Goal: Information Seeking & Learning: Learn about a topic

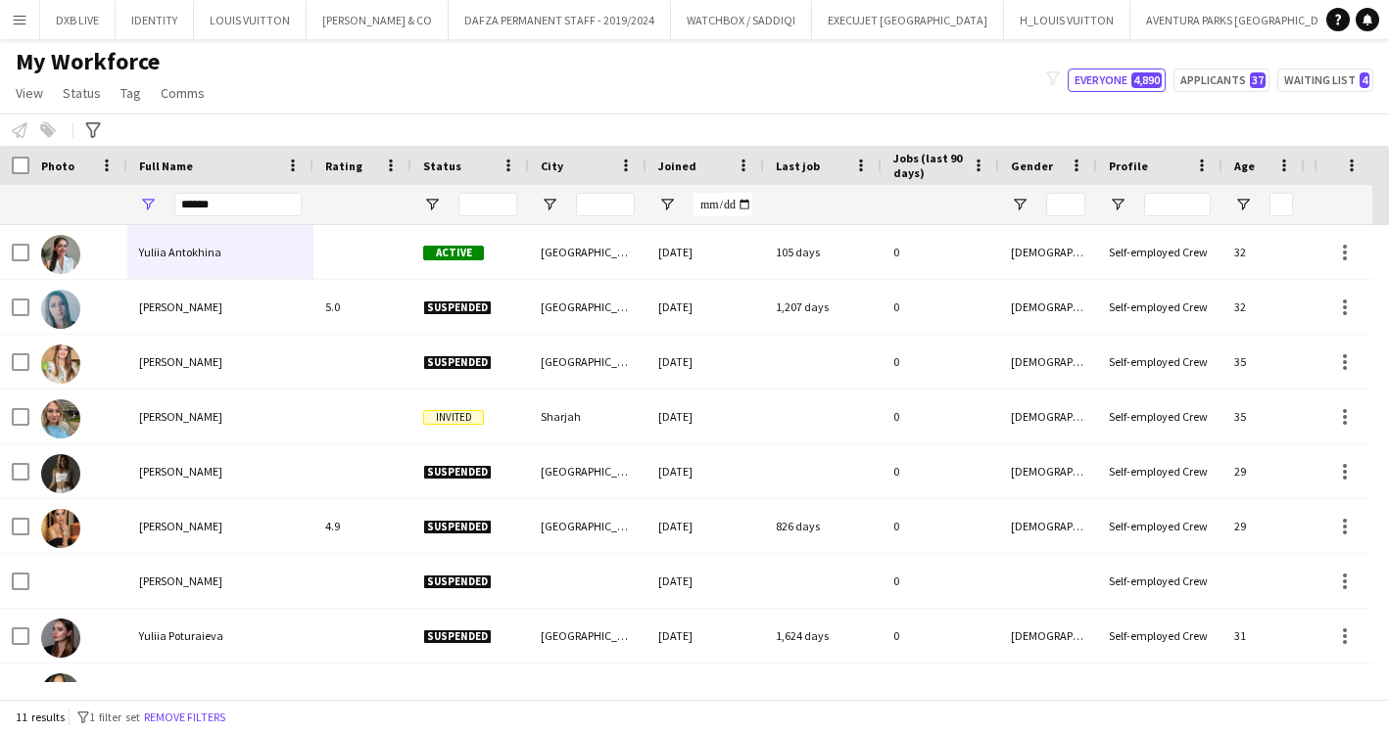
click at [172, 185] on div "******" at bounding box center [220, 204] width 186 height 39
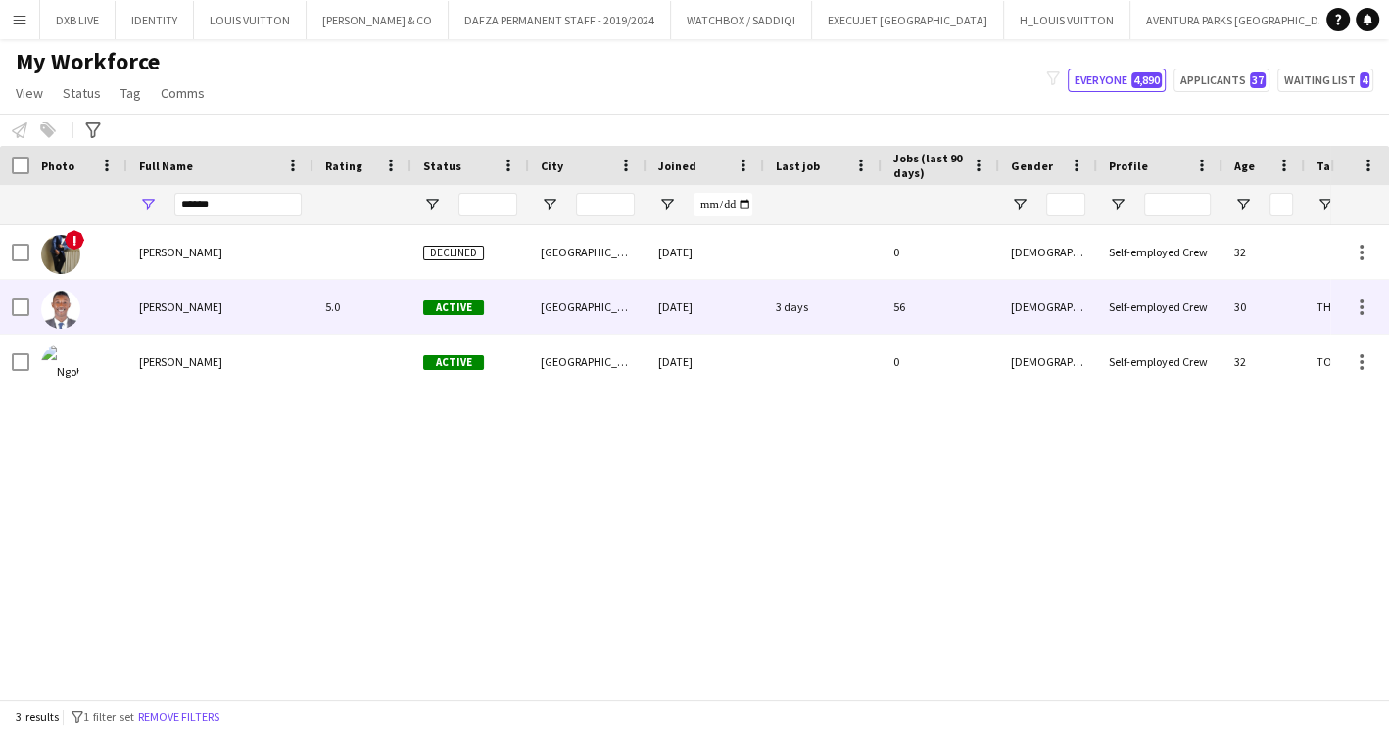
click at [191, 310] on span "[PERSON_NAME]" at bounding box center [180, 307] width 83 height 15
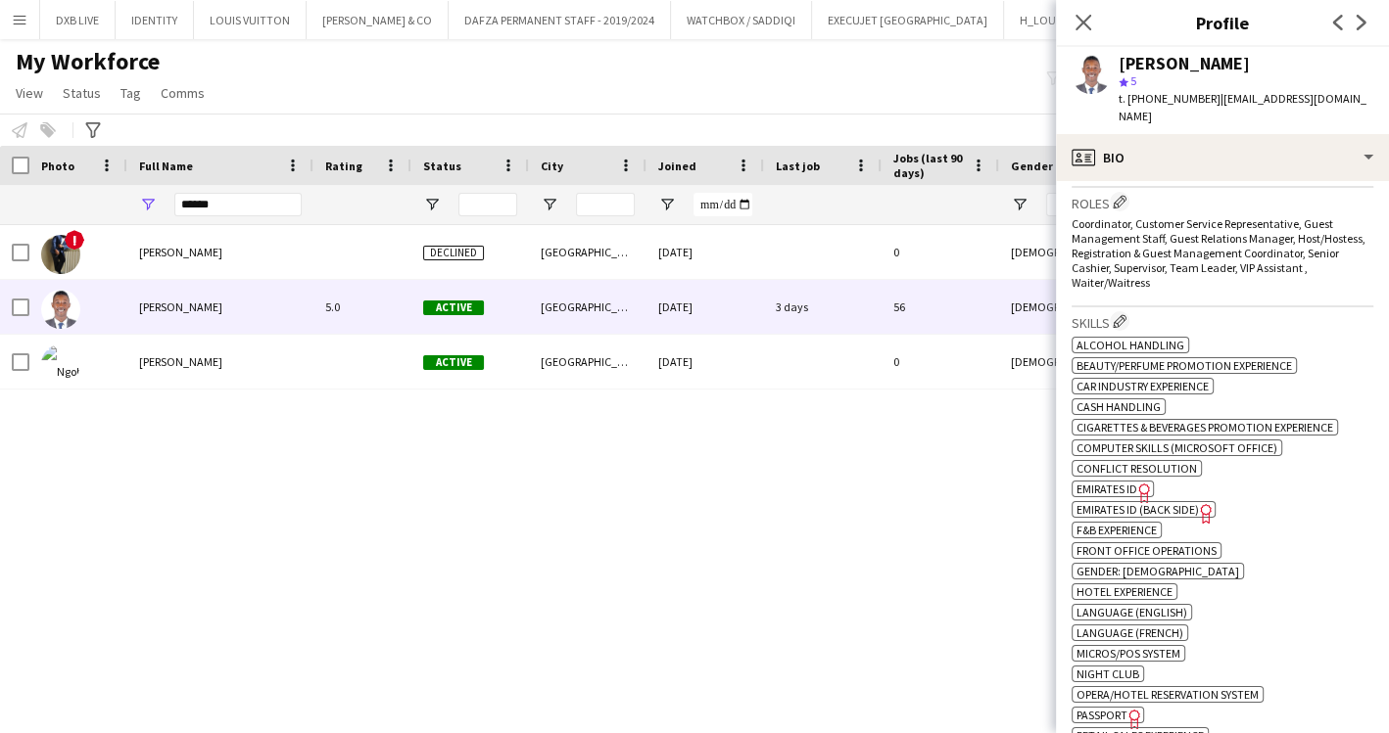
scroll to position [761, 0]
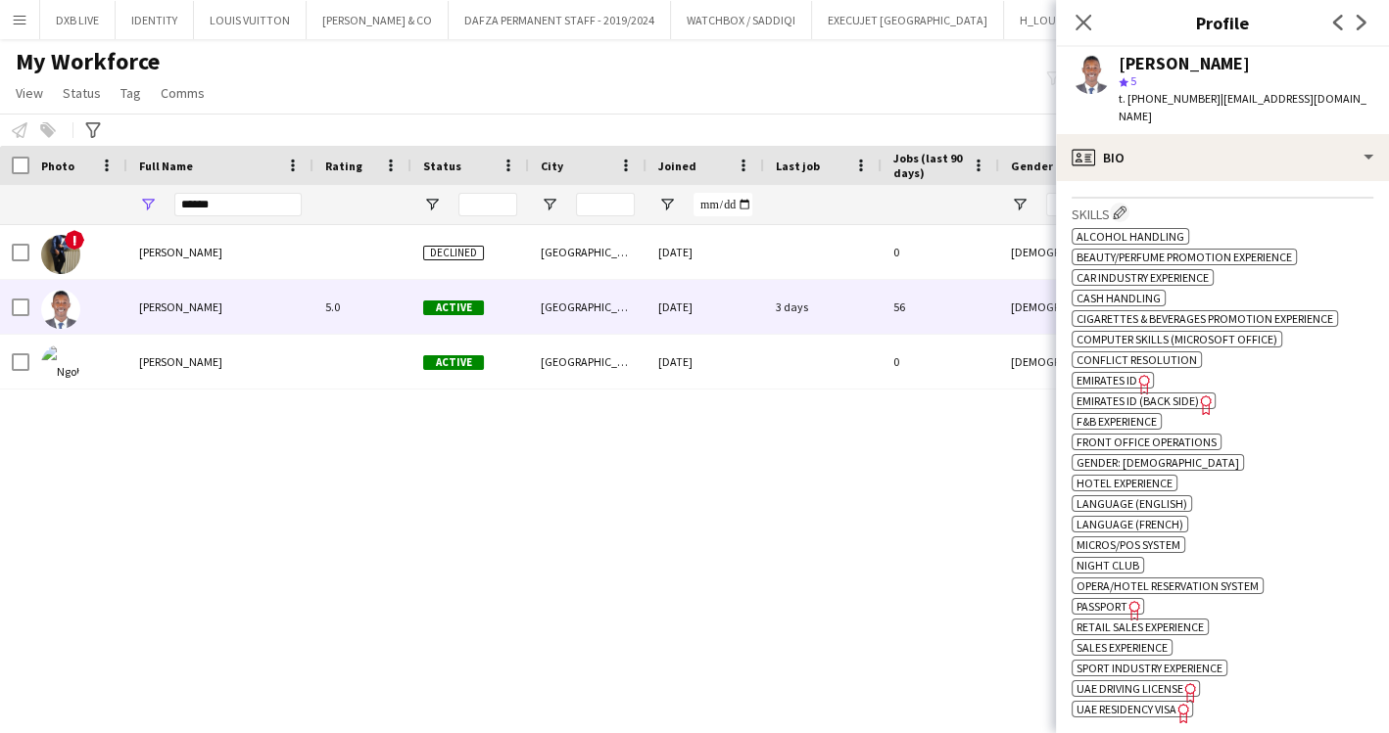
click at [1099, 599] on span "Passport" at bounding box center [1101, 606] width 51 height 15
click at [1121, 599] on span "Passport" at bounding box center [1101, 606] width 51 height 15
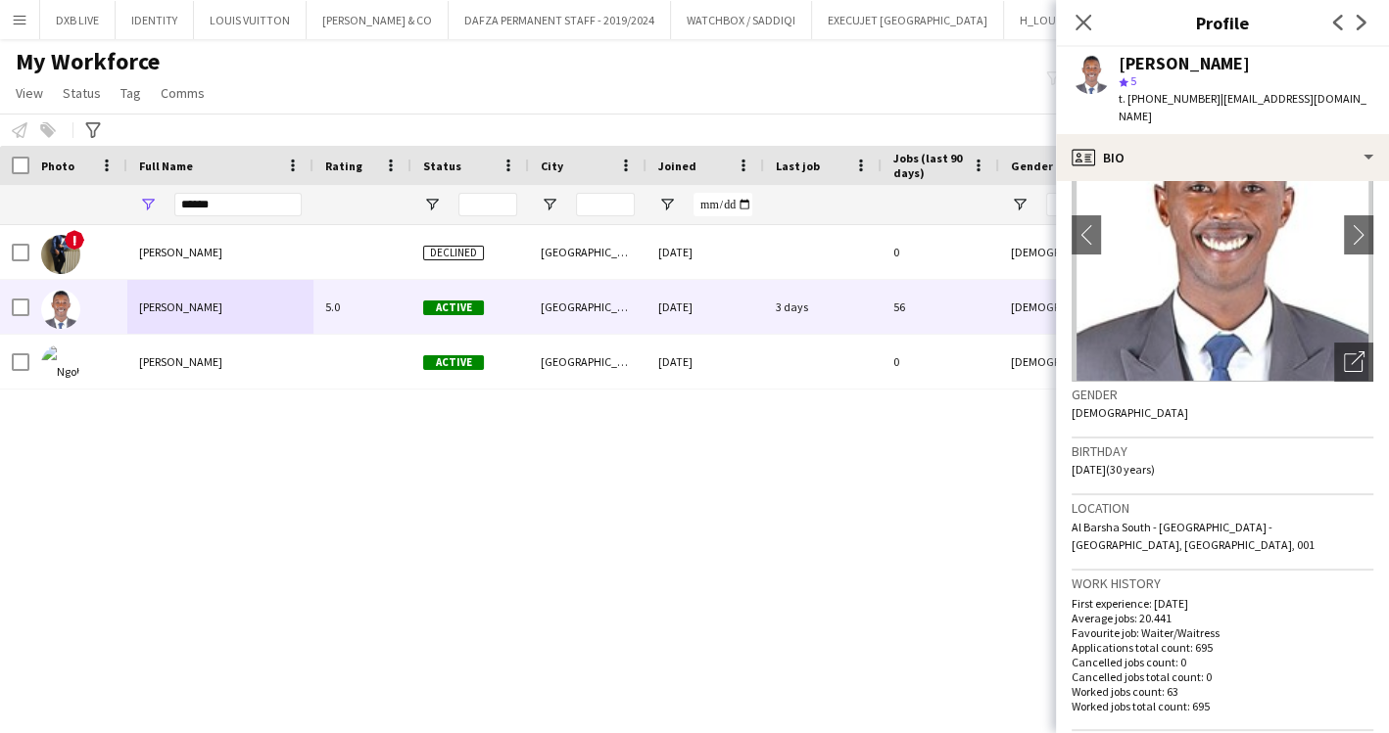
scroll to position [0, 0]
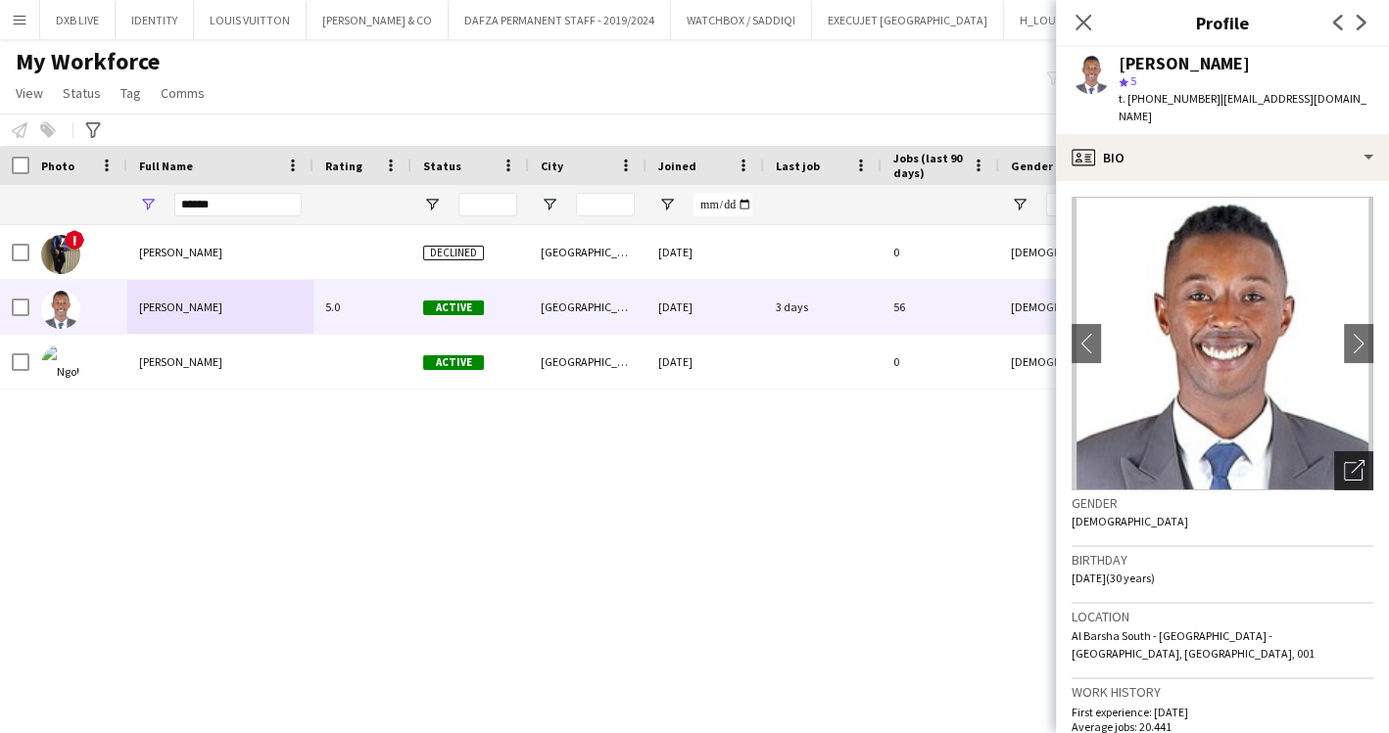
click at [1350, 460] on icon at bounding box center [1357, 467] width 14 height 14
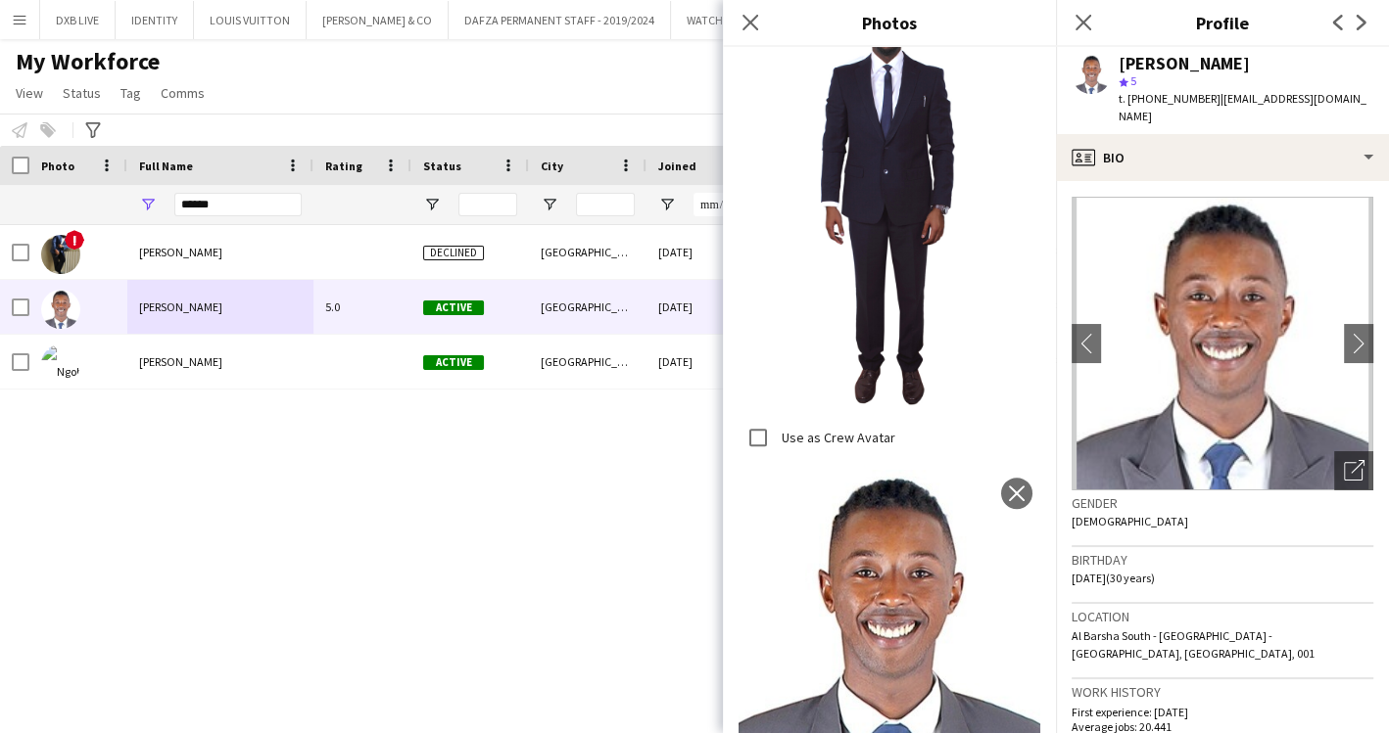
scroll to position [536, 0]
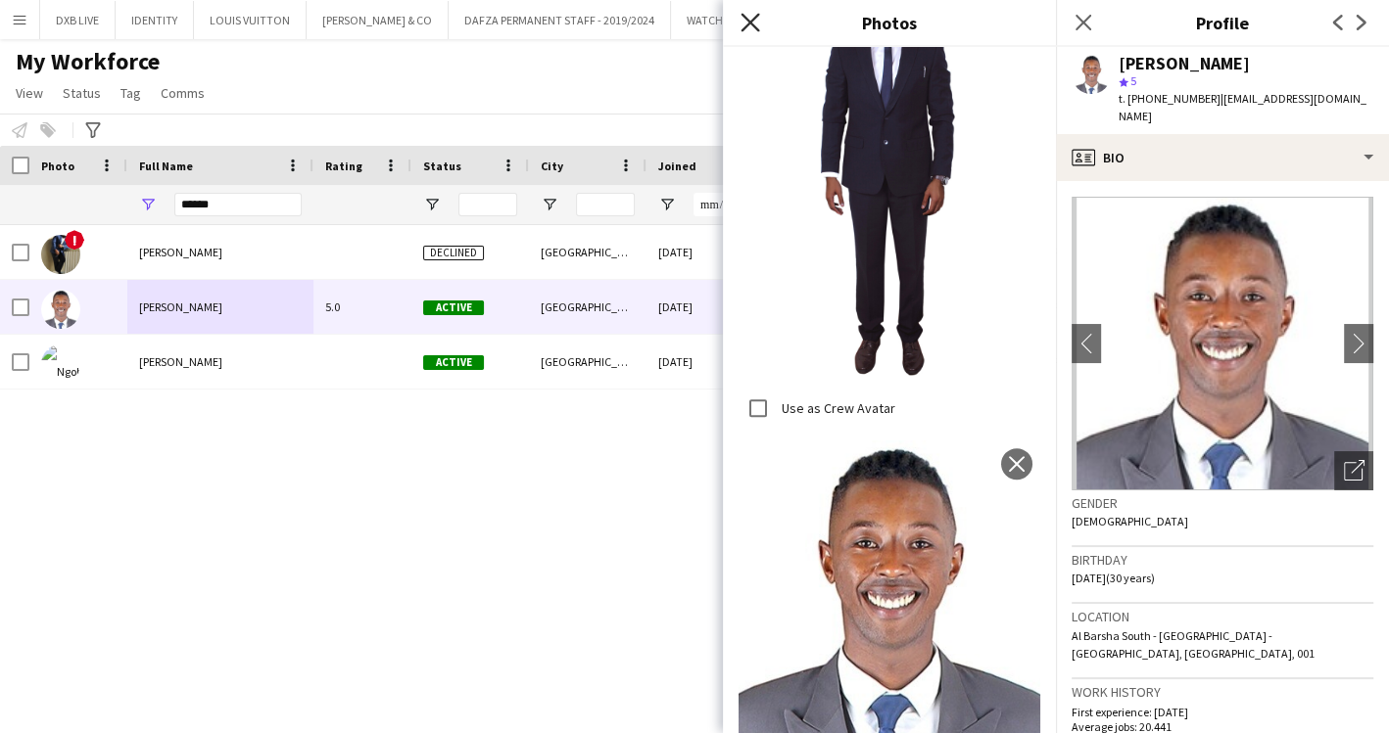
click at [752, 23] on icon "Close pop-in" at bounding box center [749, 22] width 19 height 19
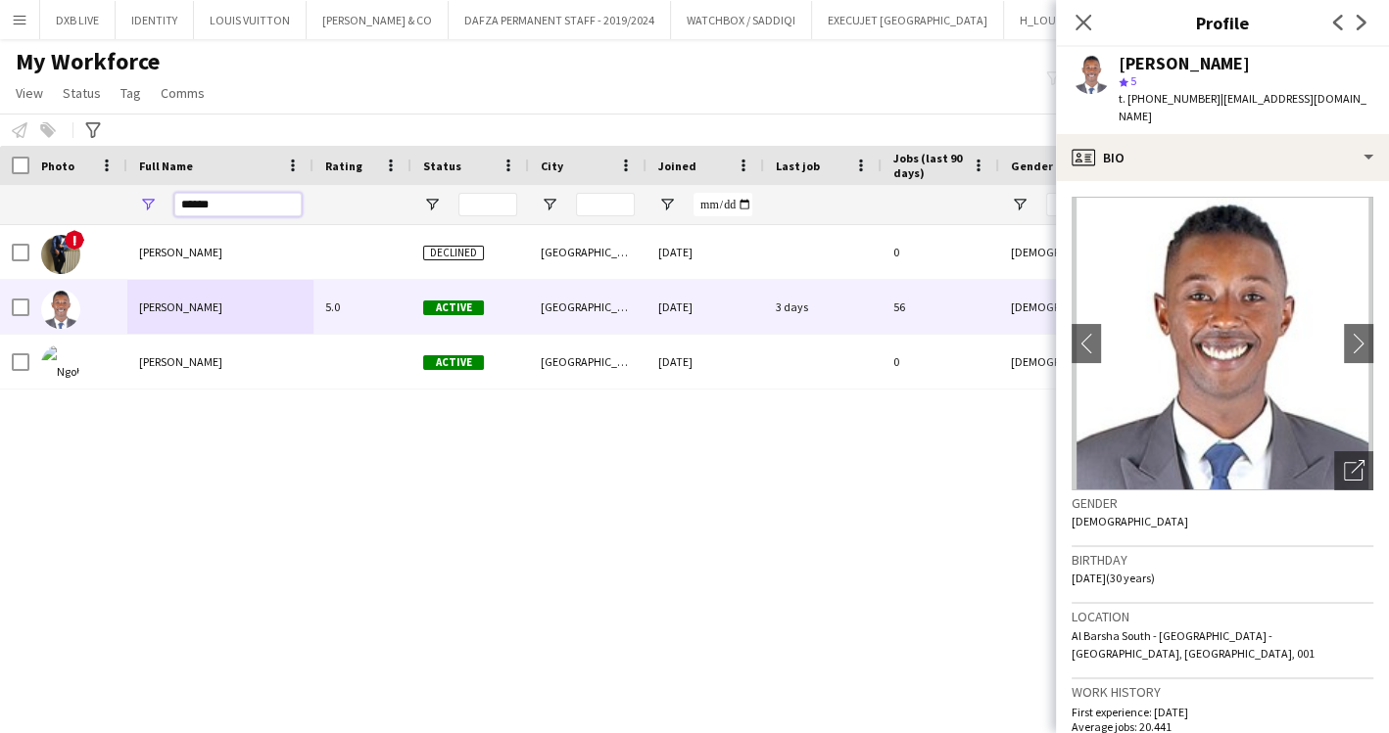
drag, startPoint x: 246, startPoint y: 203, endPoint x: 109, endPoint y: 196, distance: 137.3
click at [109, 196] on div "******" at bounding box center [809, 204] width 1618 height 39
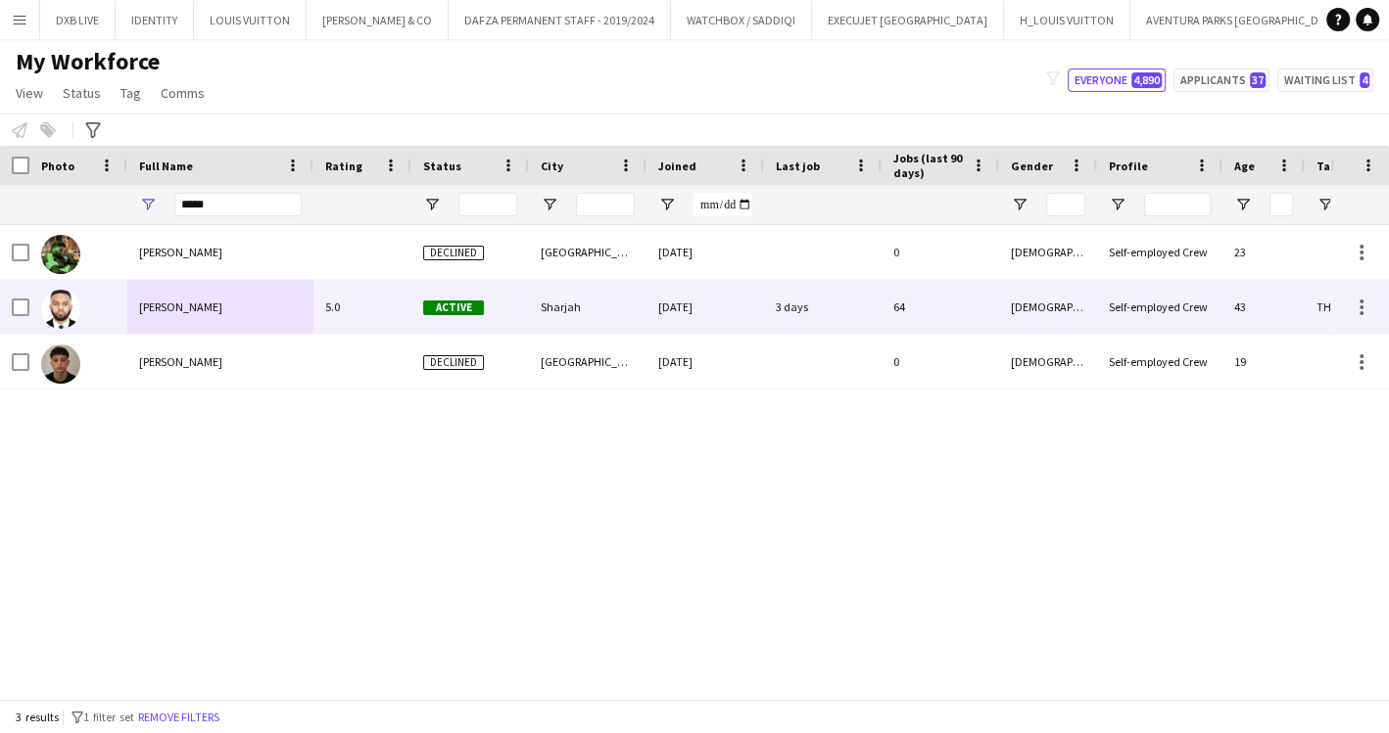
click at [239, 325] on div "[PERSON_NAME]" at bounding box center [220, 307] width 186 height 54
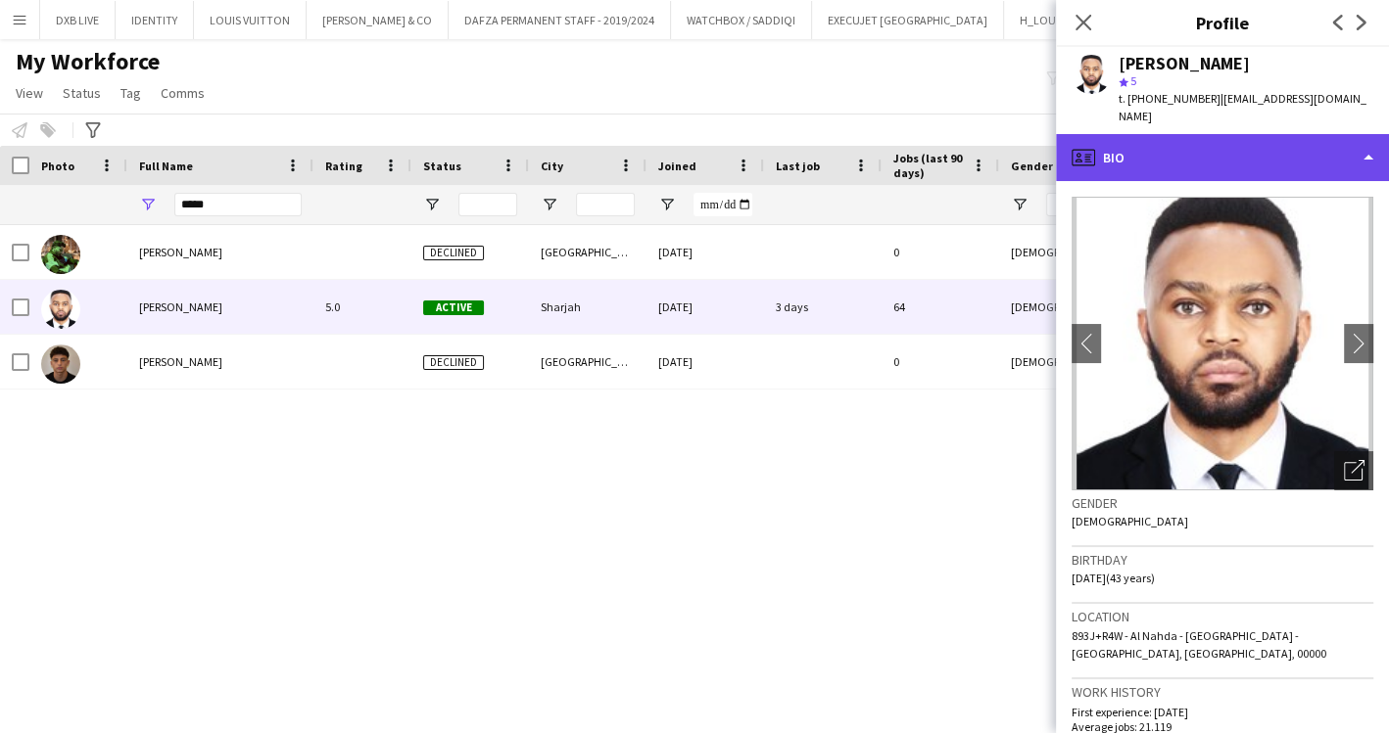
click at [1381, 134] on div "profile Bio" at bounding box center [1222, 157] width 333 height 47
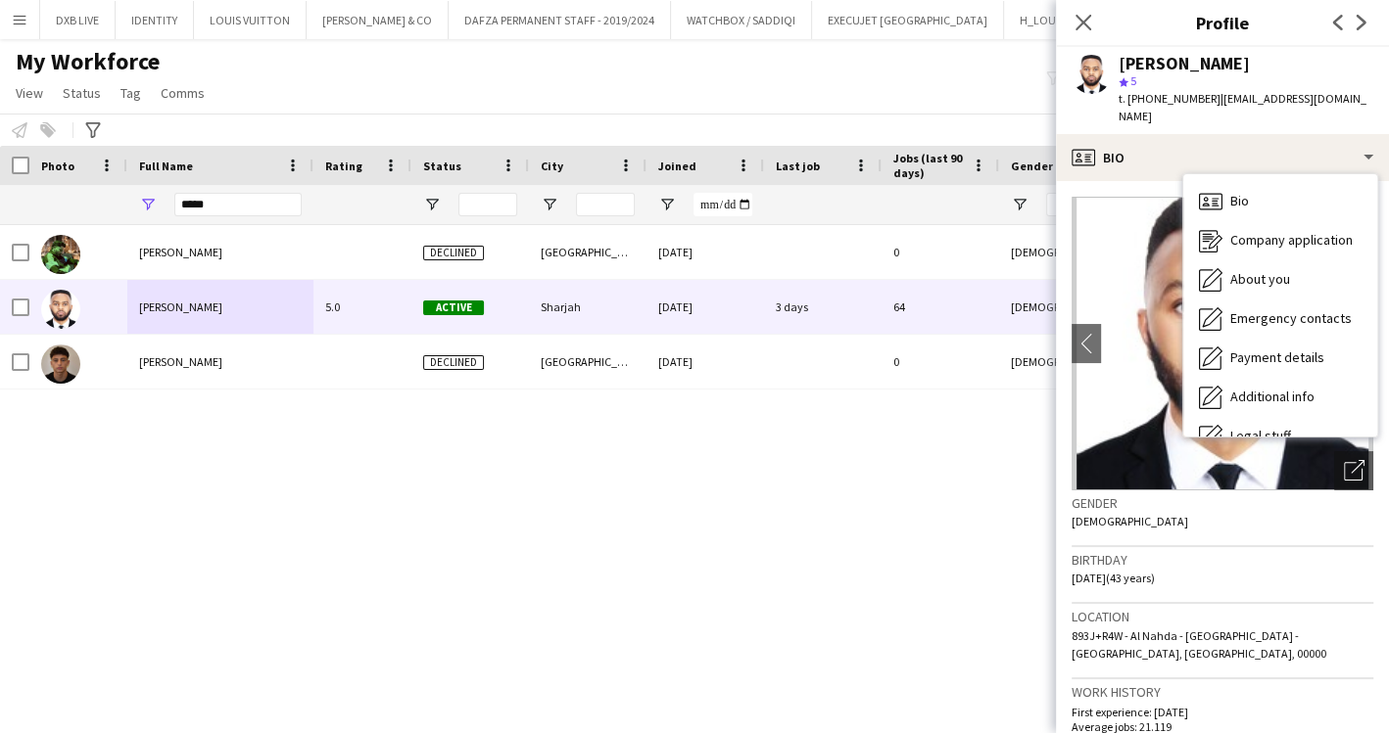
click at [1171, 522] on div "Gender [DEMOGRAPHIC_DATA]" at bounding box center [1222, 519] width 302 height 57
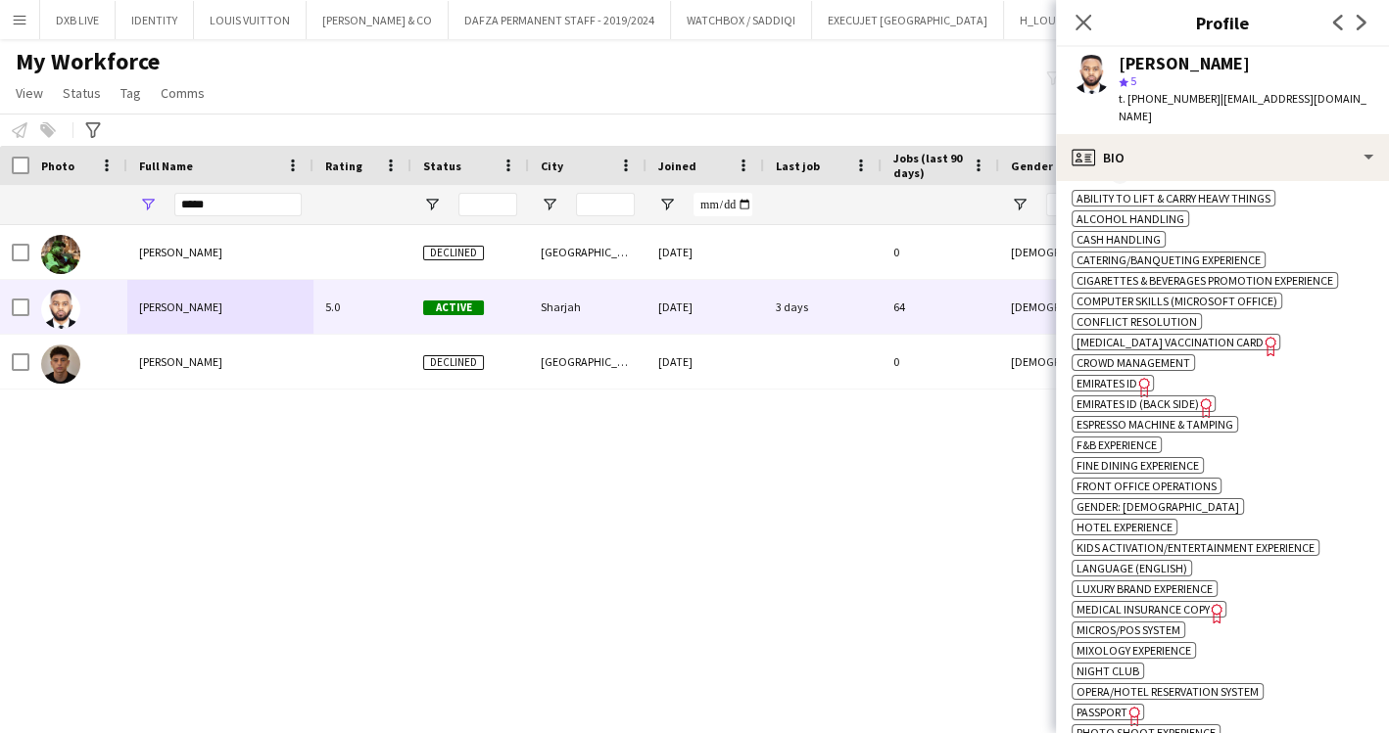
scroll to position [870, 0]
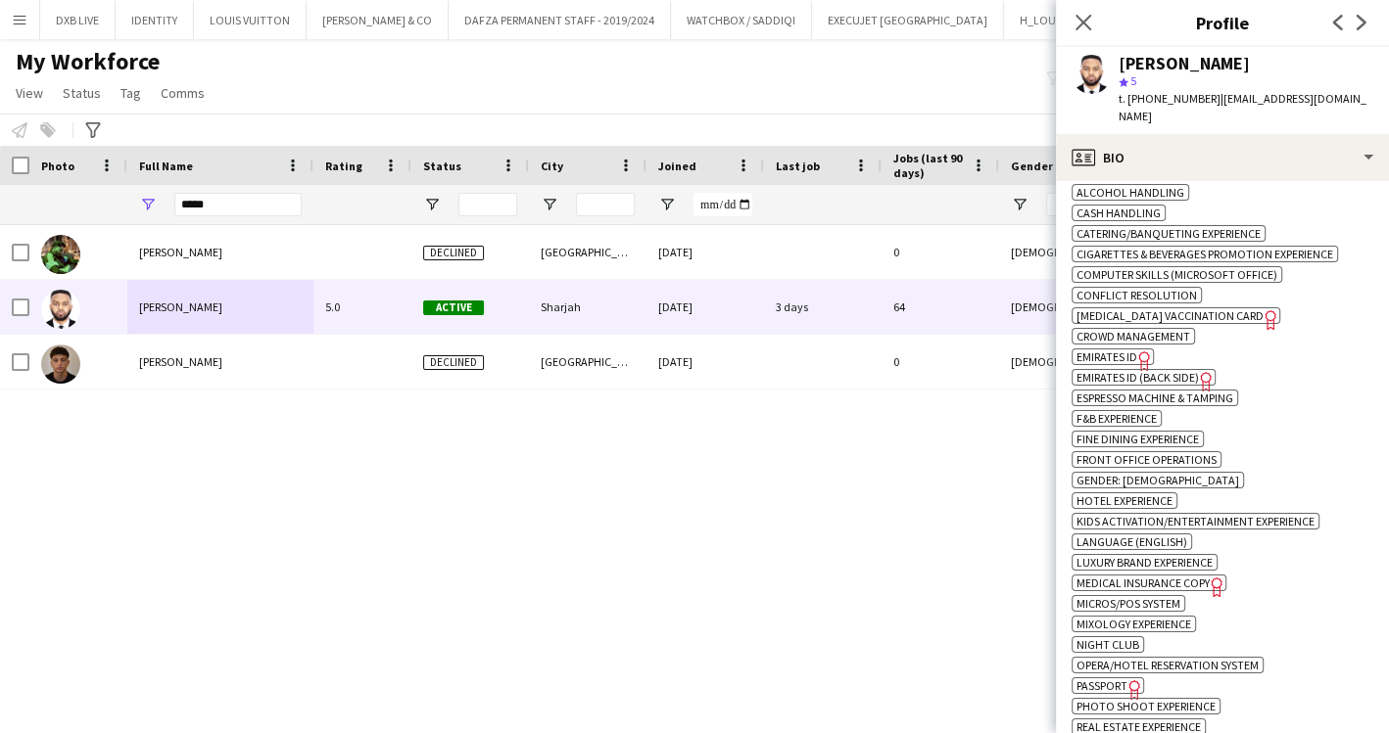
click at [1115, 679] on span "Passport" at bounding box center [1101, 686] width 51 height 15
drag, startPoint x: 237, startPoint y: 195, endPoint x: 105, endPoint y: 222, distance: 135.0
click at [104, 222] on div "*****" at bounding box center [809, 204] width 1618 height 39
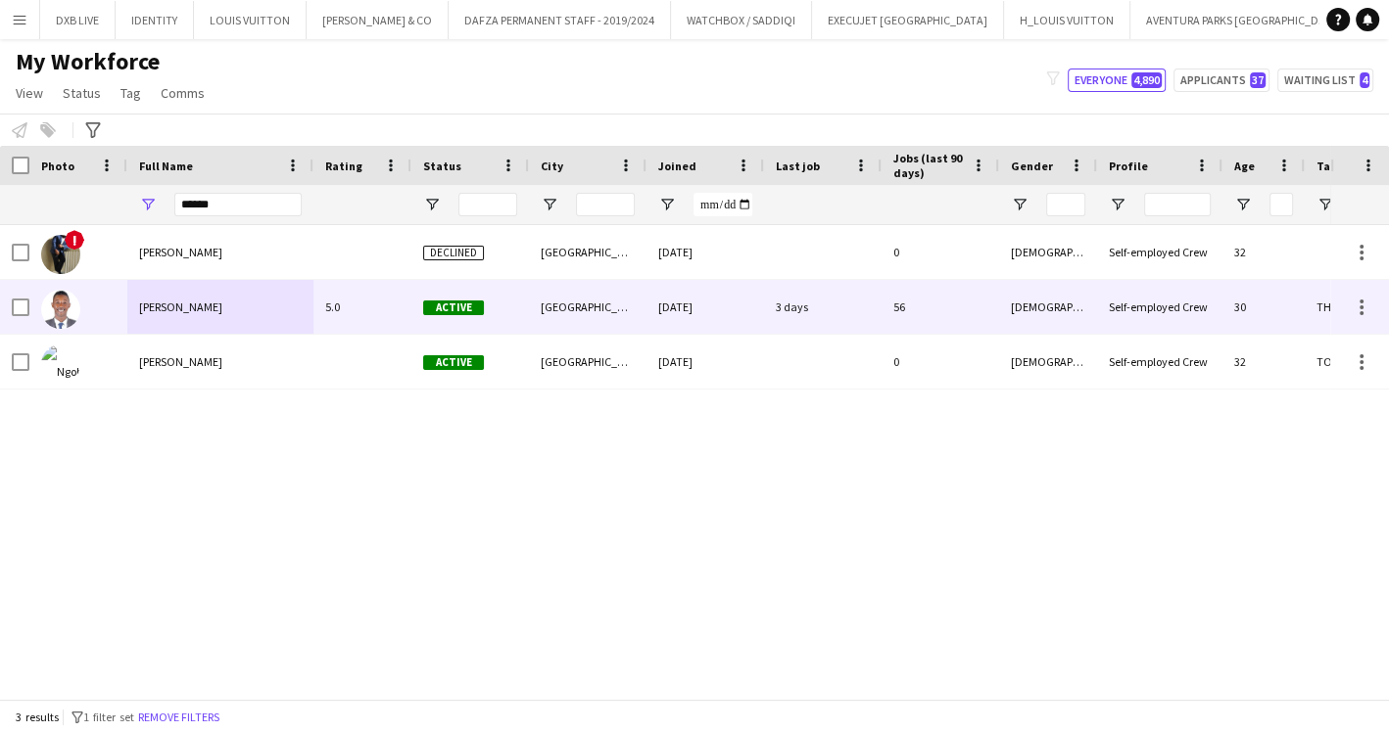
click at [181, 313] on span "[PERSON_NAME]" at bounding box center [180, 307] width 83 height 15
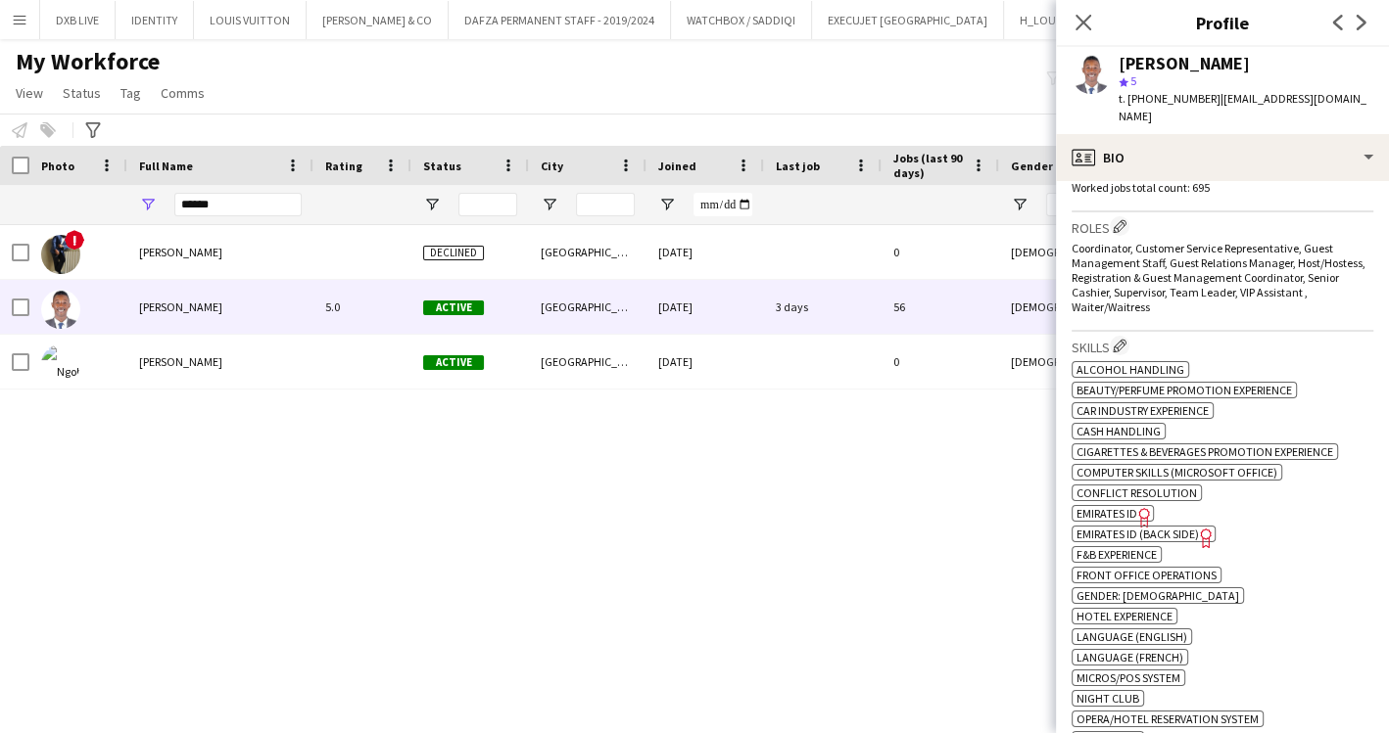
scroll to position [652, 0]
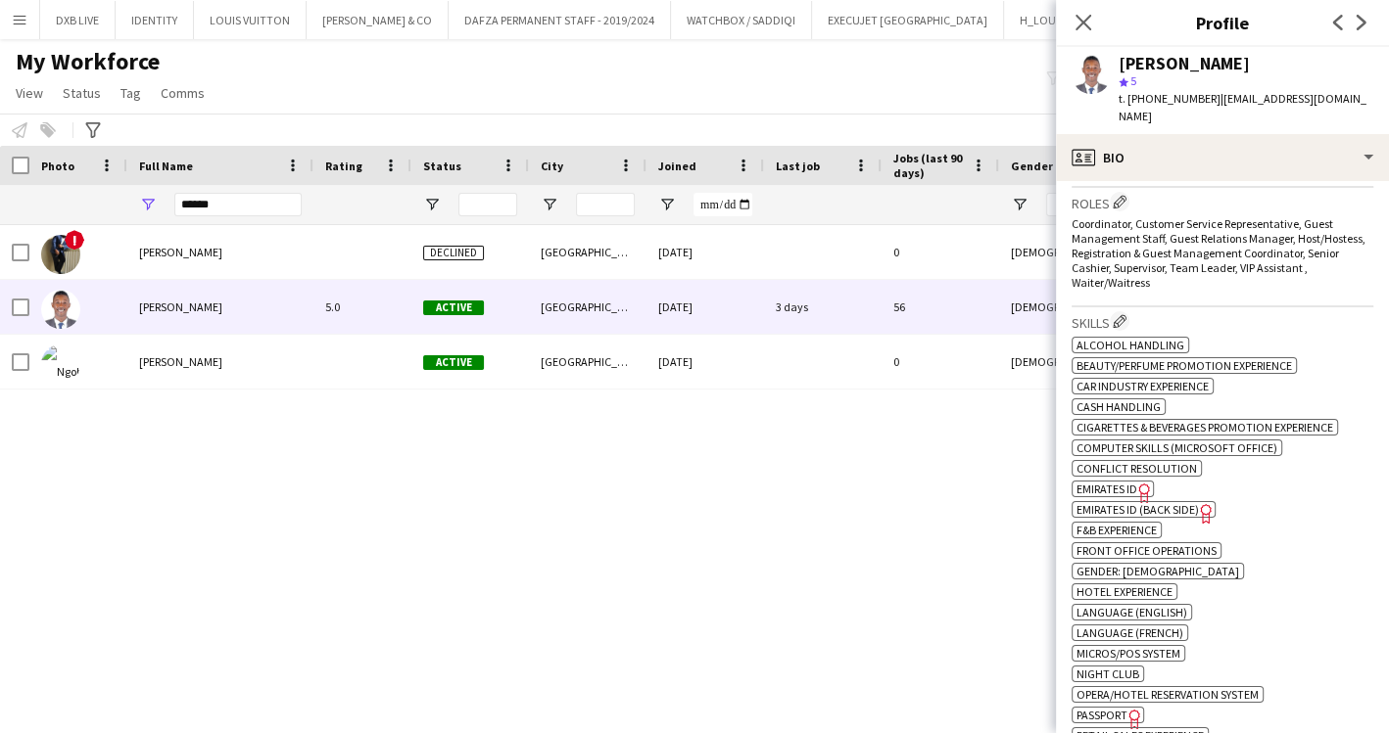
click at [1114, 708] on span "Passport" at bounding box center [1101, 715] width 51 height 15
drag, startPoint x: 223, startPoint y: 208, endPoint x: 145, endPoint y: 181, distance: 82.7
click at [139, 187] on div "******" at bounding box center [220, 204] width 186 height 39
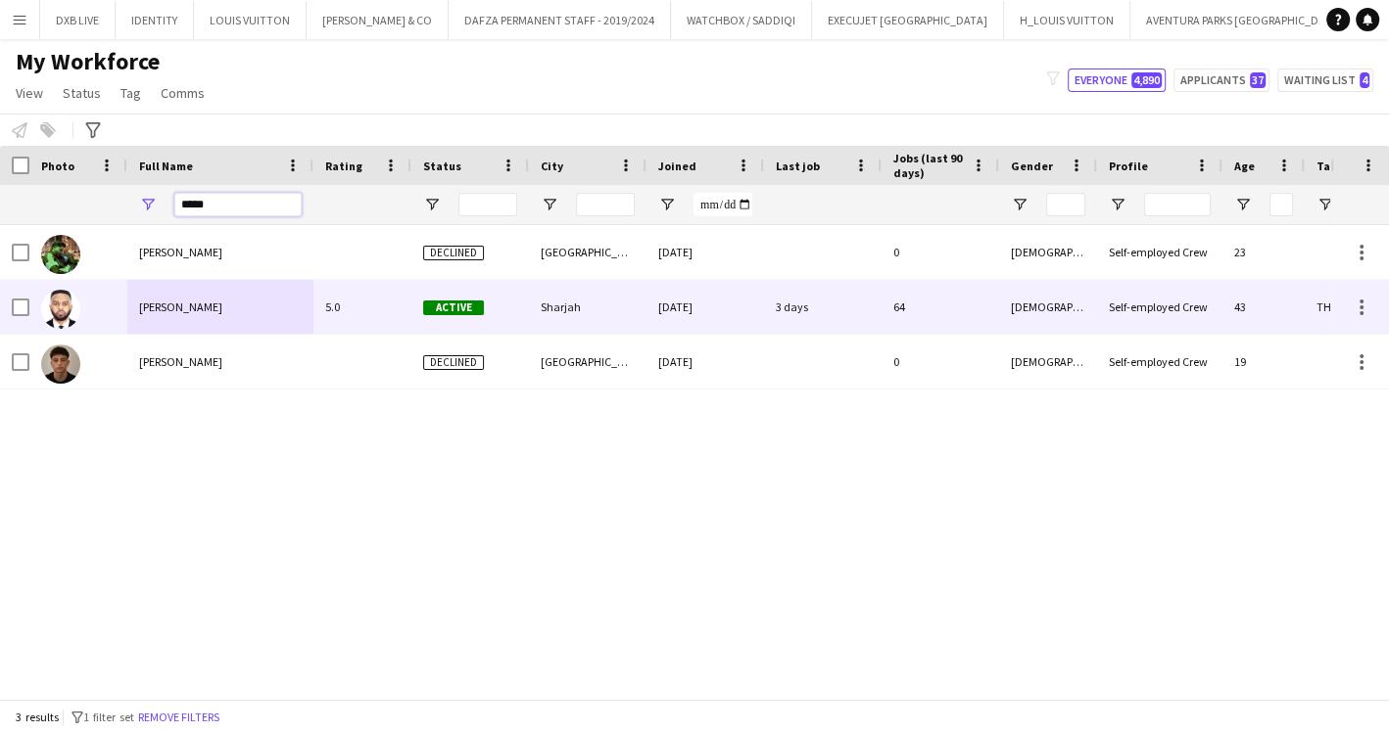
type input "*****"
click at [245, 288] on div "[PERSON_NAME]" at bounding box center [220, 307] width 186 height 54
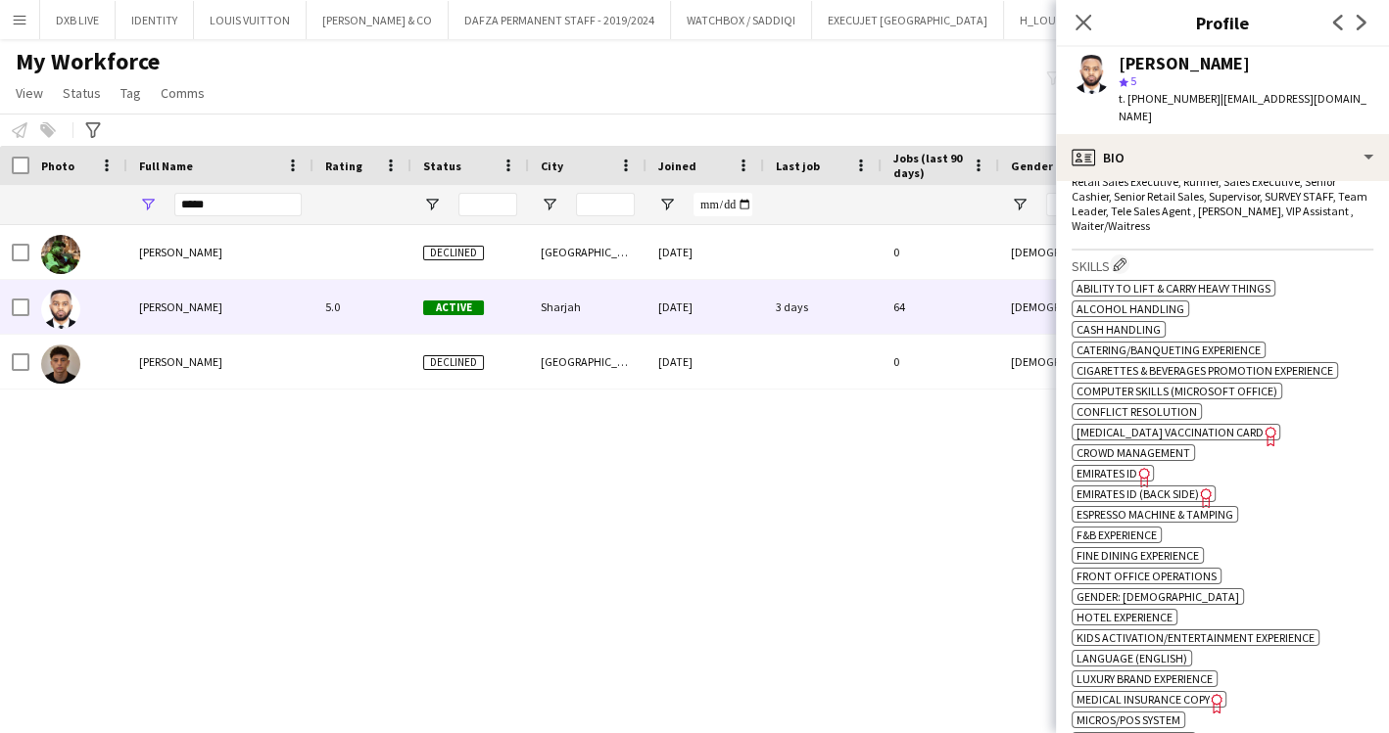
scroll to position [870, 0]
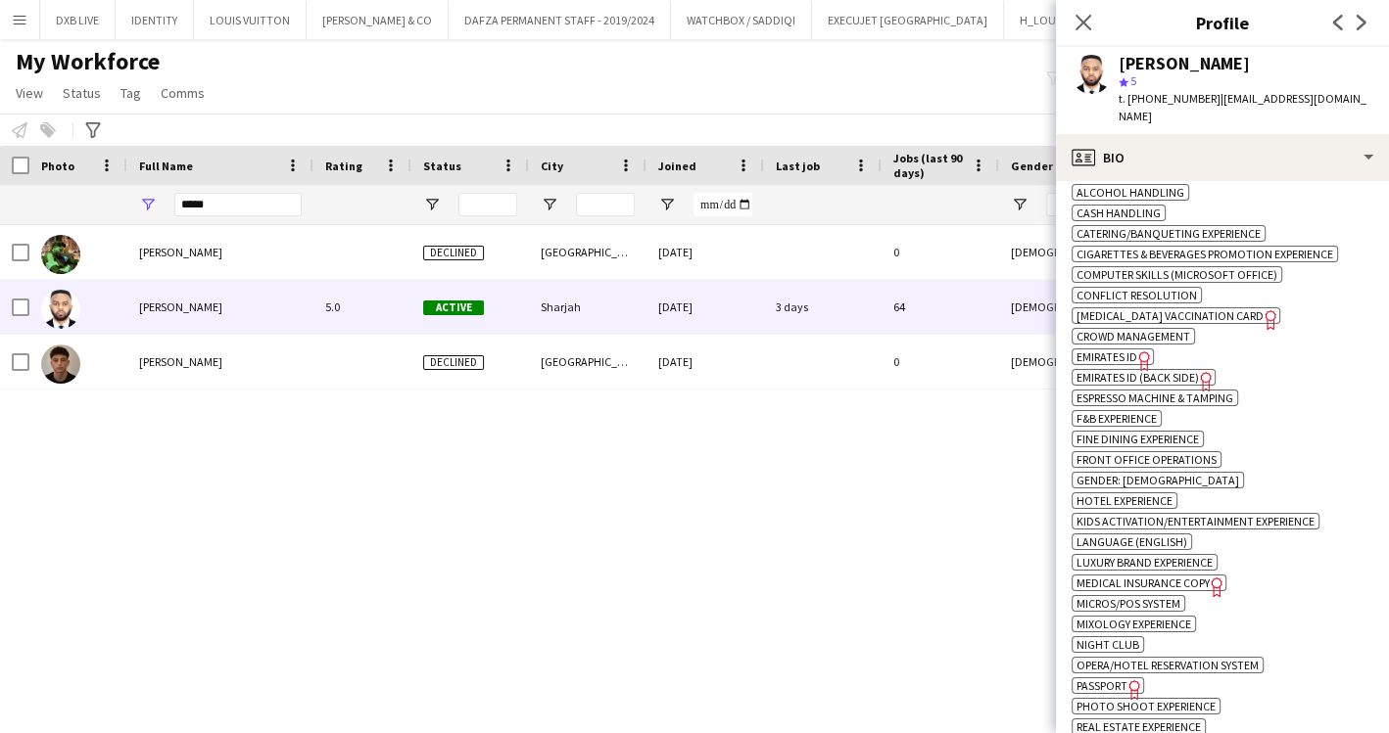
click at [1098, 679] on span "Passport" at bounding box center [1101, 686] width 51 height 15
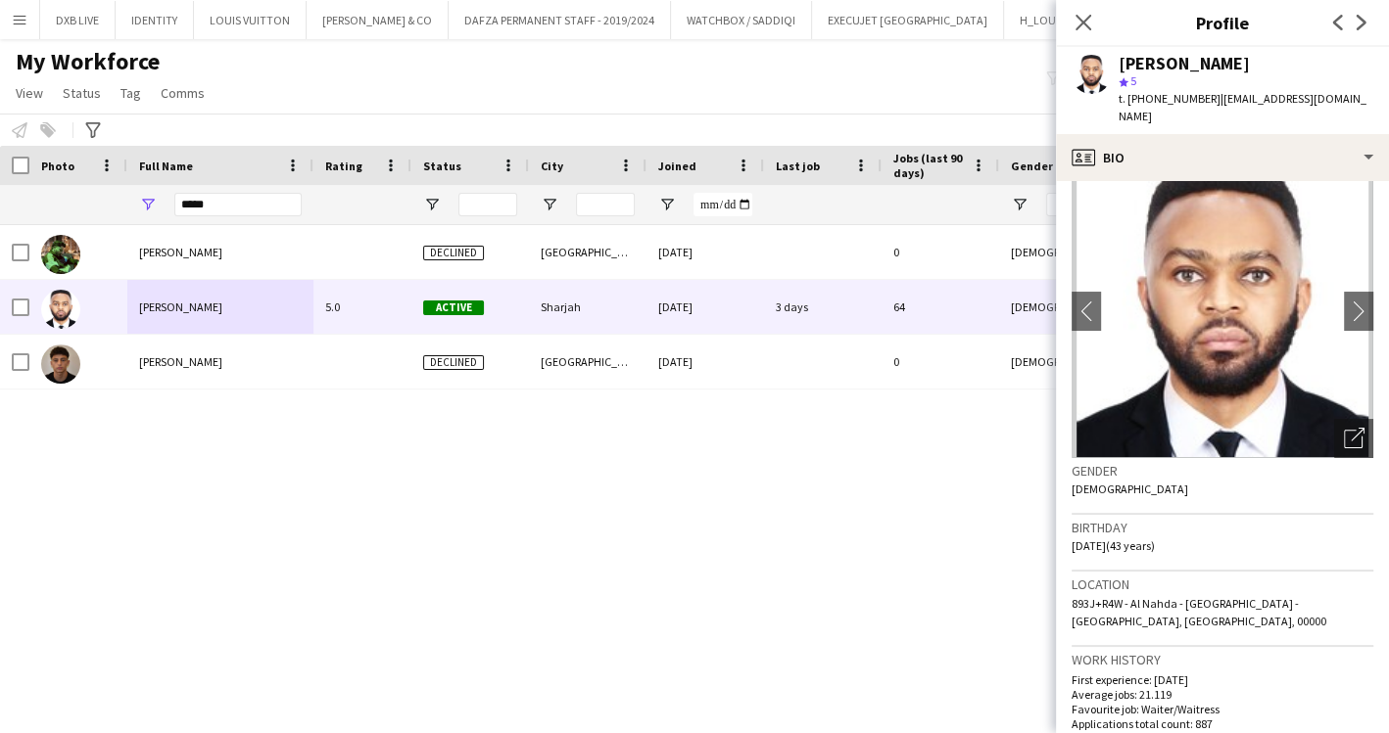
scroll to position [0, 0]
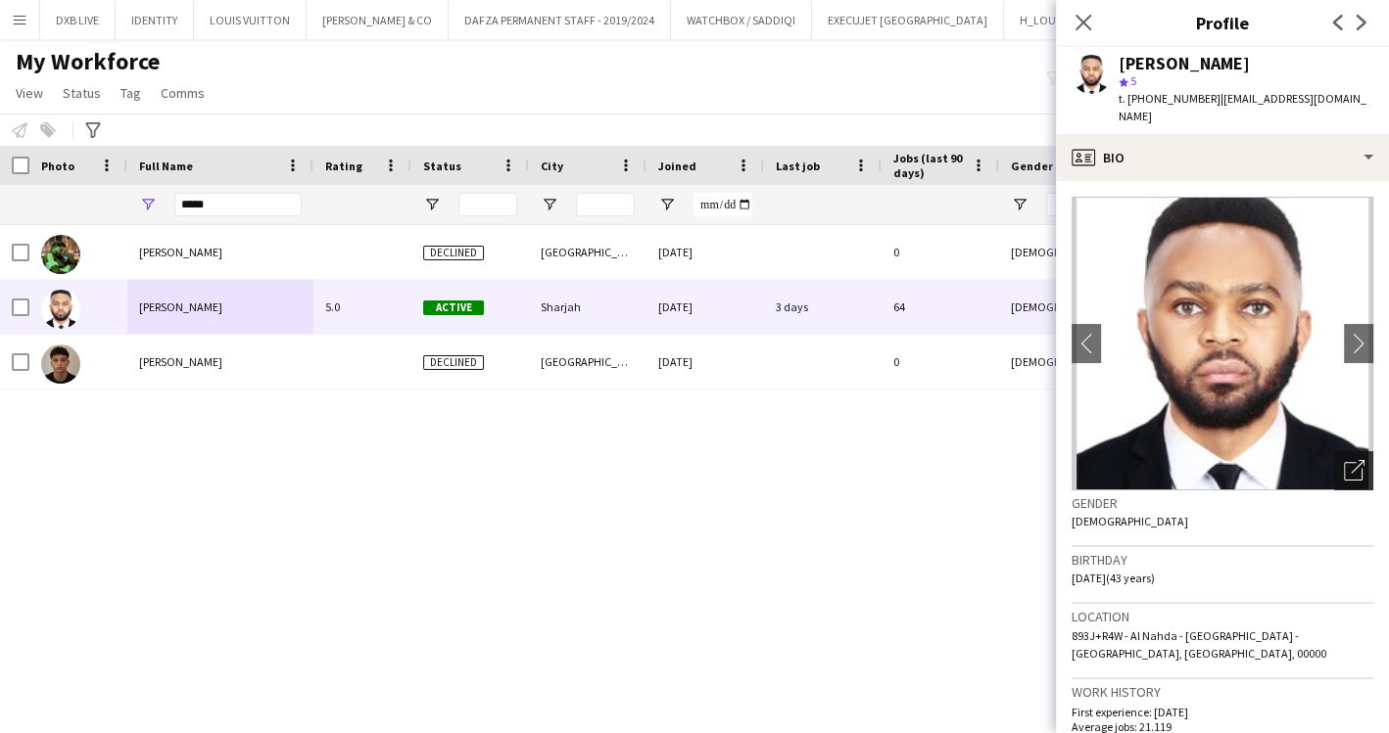
click at [1344, 460] on icon "Open photos pop-in" at bounding box center [1354, 470] width 21 height 21
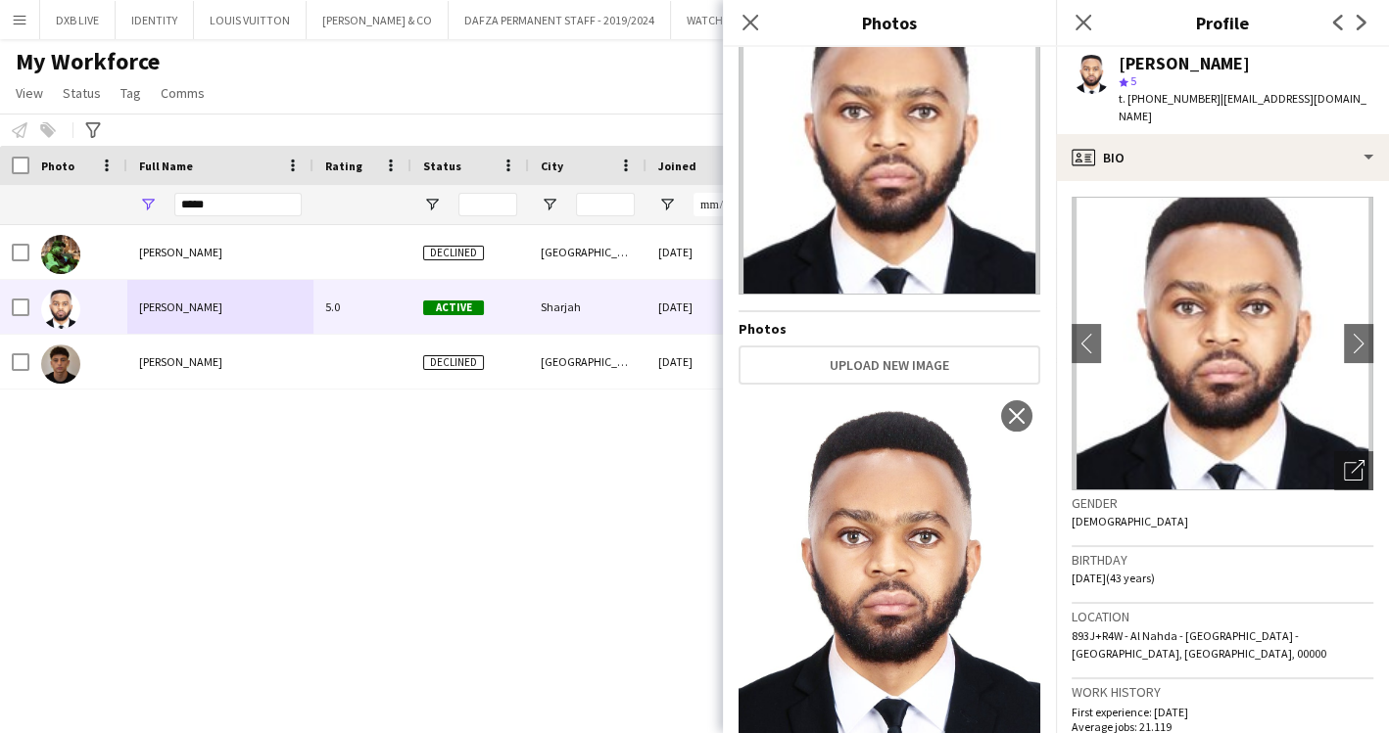
scroll to position [115, 0]
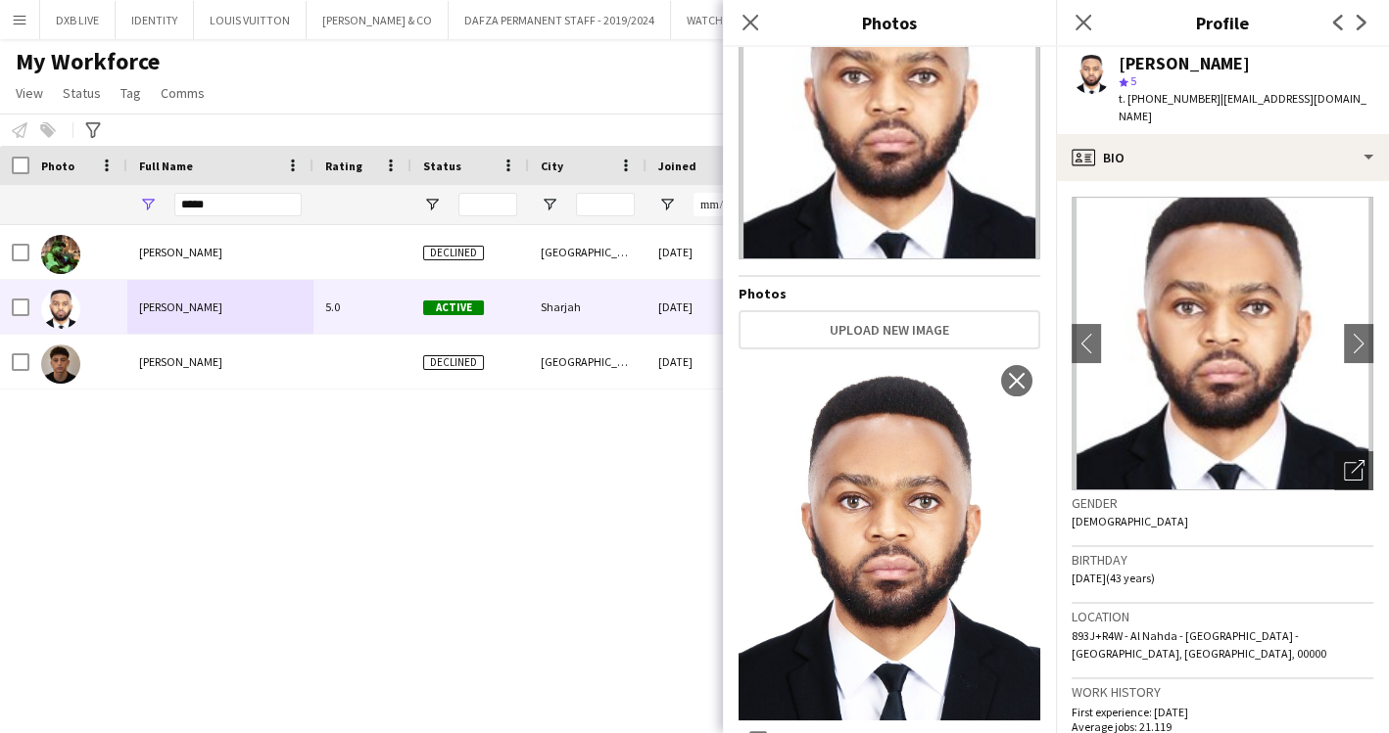
drag, startPoint x: 872, startPoint y: 500, endPoint x: 843, endPoint y: 497, distance: 28.5
click at [839, 500] on img at bounding box center [889, 538] width 302 height 362
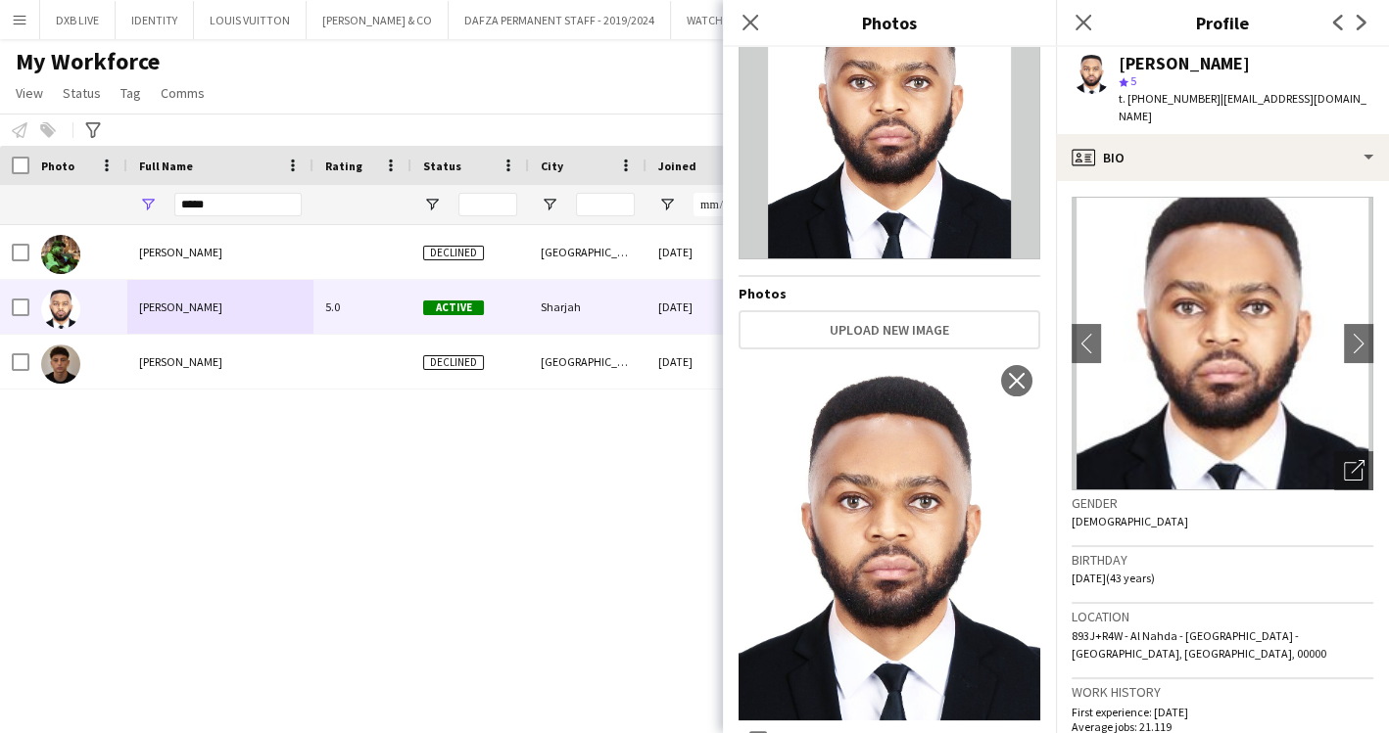
click at [861, 574] on img at bounding box center [889, 538] width 302 height 362
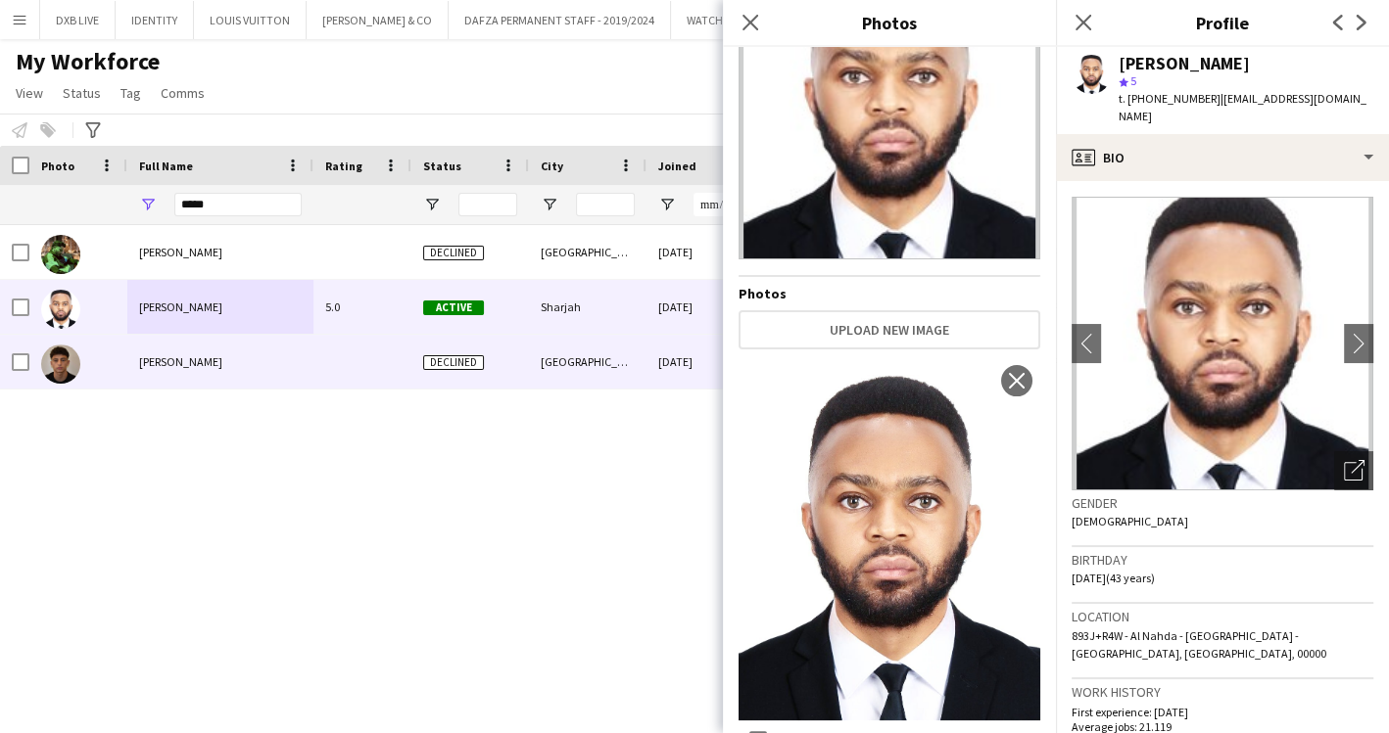
click at [532, 421] on div "[PERSON_NAME] Declined [GEOGRAPHIC_DATA] [DATE] 0 [DEMOGRAPHIC_DATA] Self-emplo…" at bounding box center [665, 453] width 1330 height 457
